Goal: Task Accomplishment & Management: Manage account settings

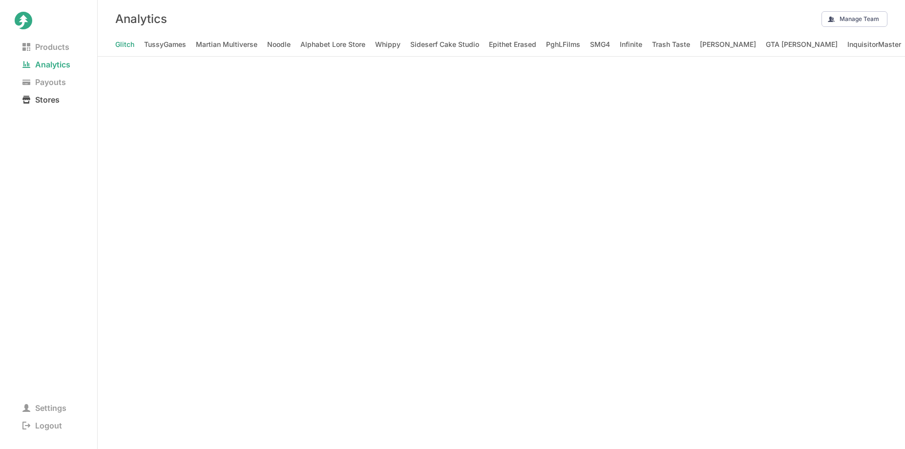
click at [41, 101] on span "Stores" at bounding box center [41, 100] width 53 height 14
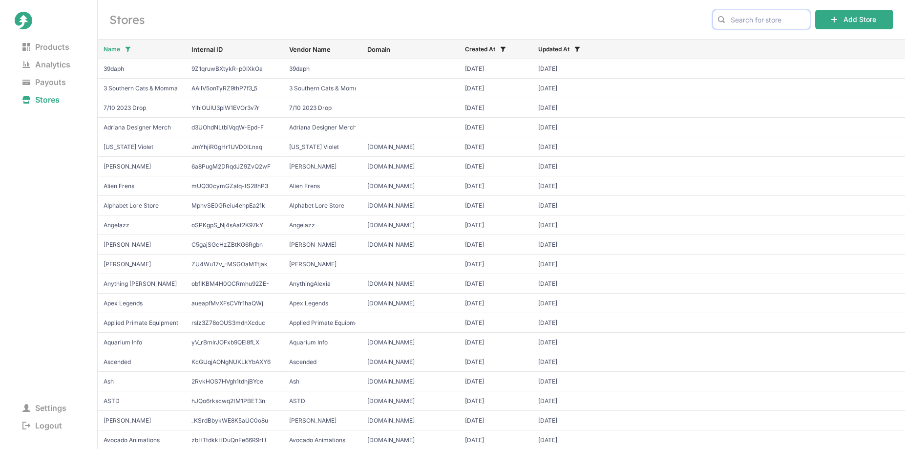
click at [768, 15] on input "text" at bounding box center [762, 20] width 98 height 20
type input "gori"
click at [767, 42] on span "Gorilla Tag" at bounding box center [761, 40] width 81 height 10
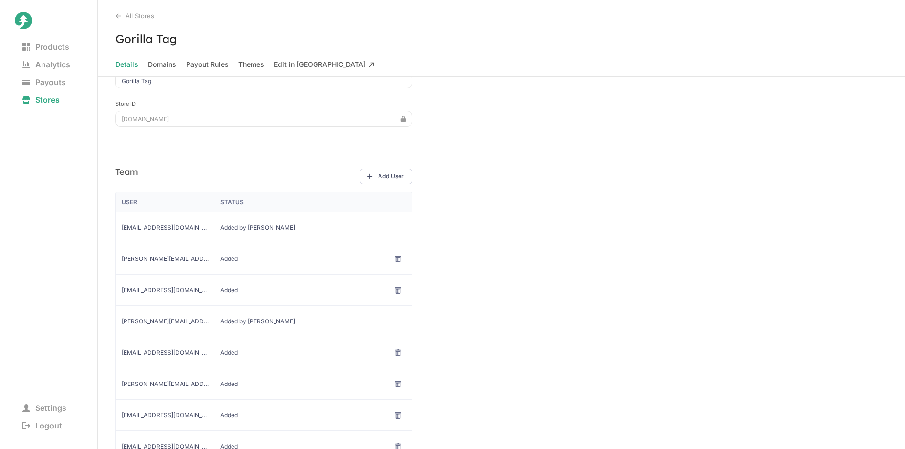
scroll to position [119, 0]
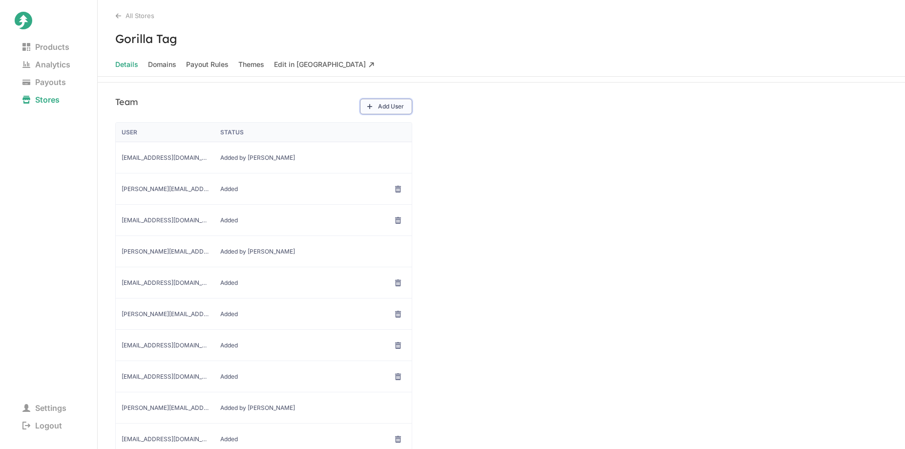
click at [388, 102] on button "Add User" at bounding box center [386, 107] width 52 height 16
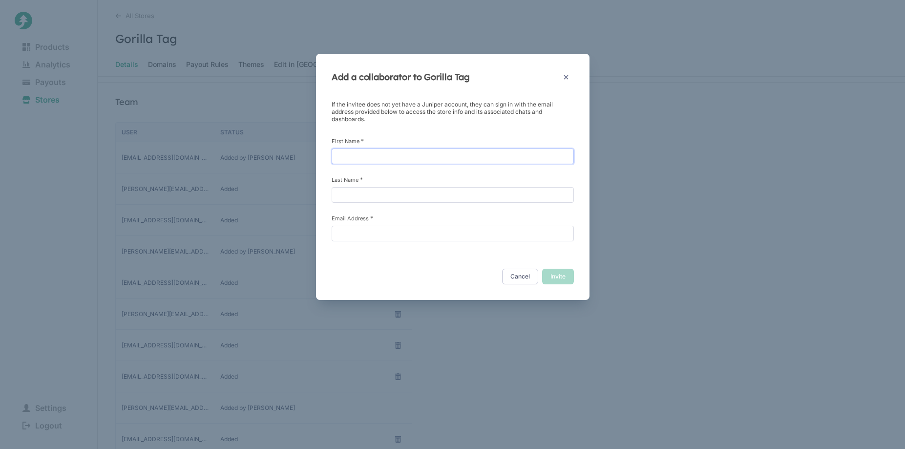
click at [438, 156] on input "First Name *" at bounding box center [453, 156] width 242 height 16
type input "Tess"
type input "h"
type input "Thor"
paste input "tesst@anotheraxiom.com"
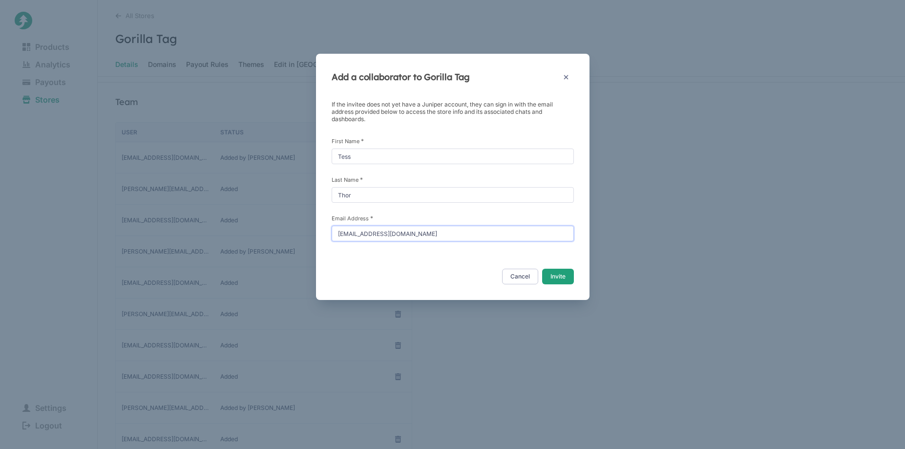
type input "tesst@anotheraxiom.com"
click at [569, 278] on button "Invite" at bounding box center [558, 277] width 32 height 16
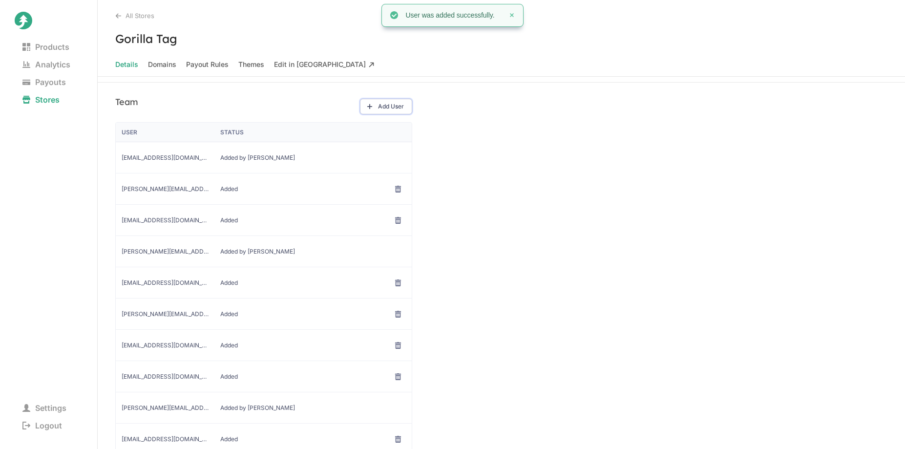
scroll to position [232, 0]
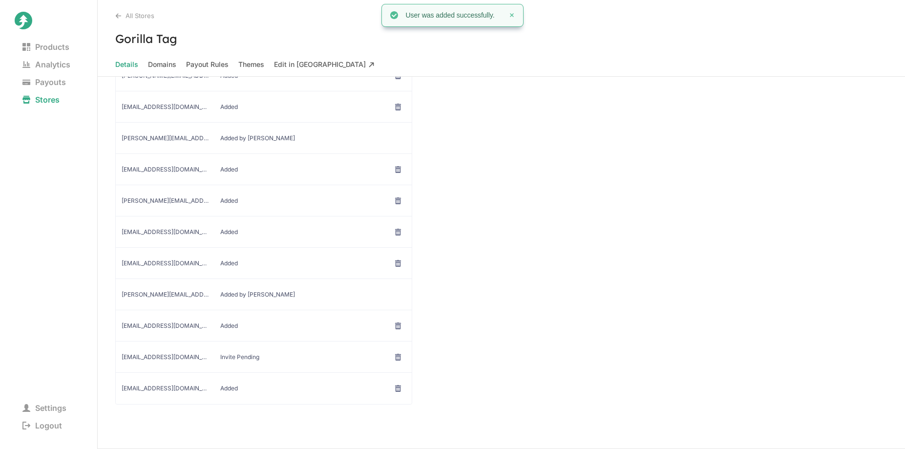
click at [578, 279] on div "Team Add User User Status moxtra-admin@junipercreates.com Added by Juniper davi…" at bounding box center [501, 209] width 807 height 480
click at [576, 125] on div "Team Add User User Status moxtra-admin@junipercreates.com Added by Juniper davi…" at bounding box center [501, 209] width 807 height 480
